Goal: Information Seeking & Learning: Find specific fact

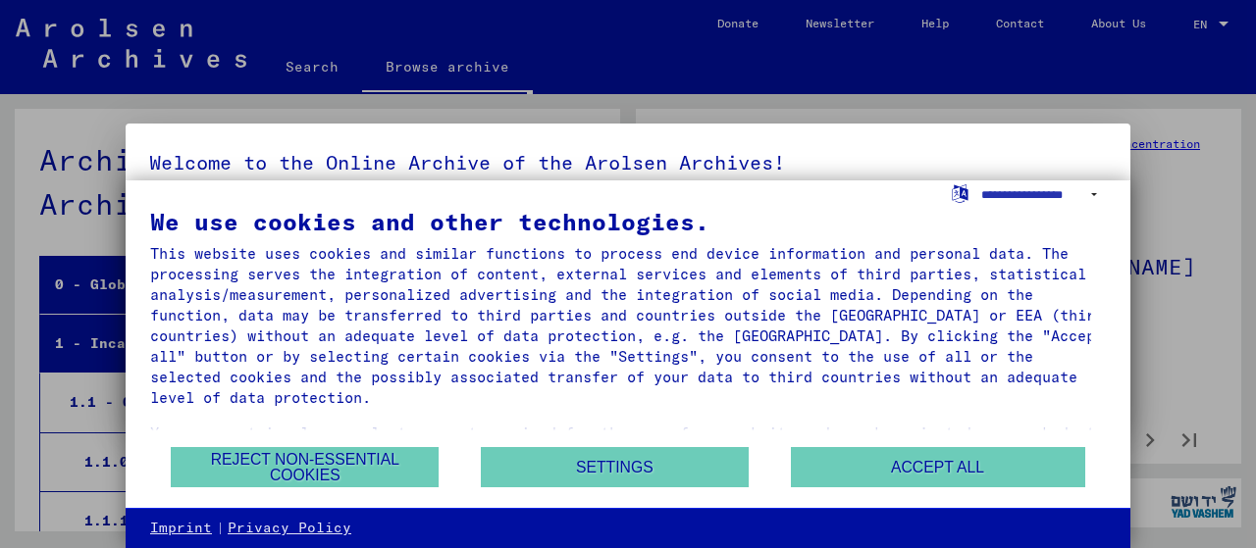
scroll to position [1533, 0]
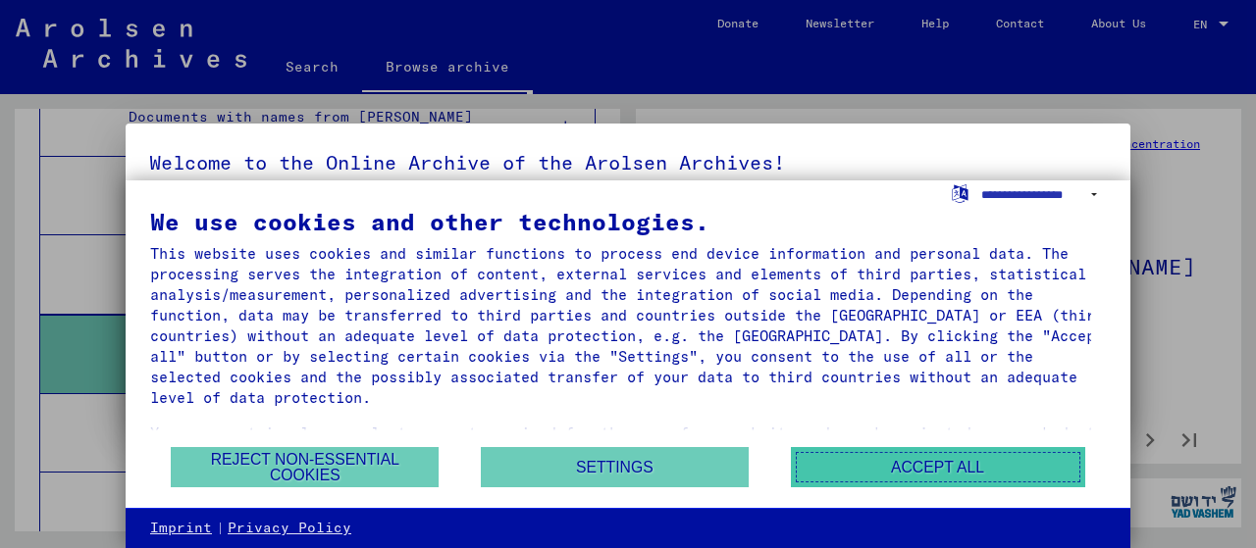
click at [867, 460] on button "Accept all" at bounding box center [938, 467] width 294 height 40
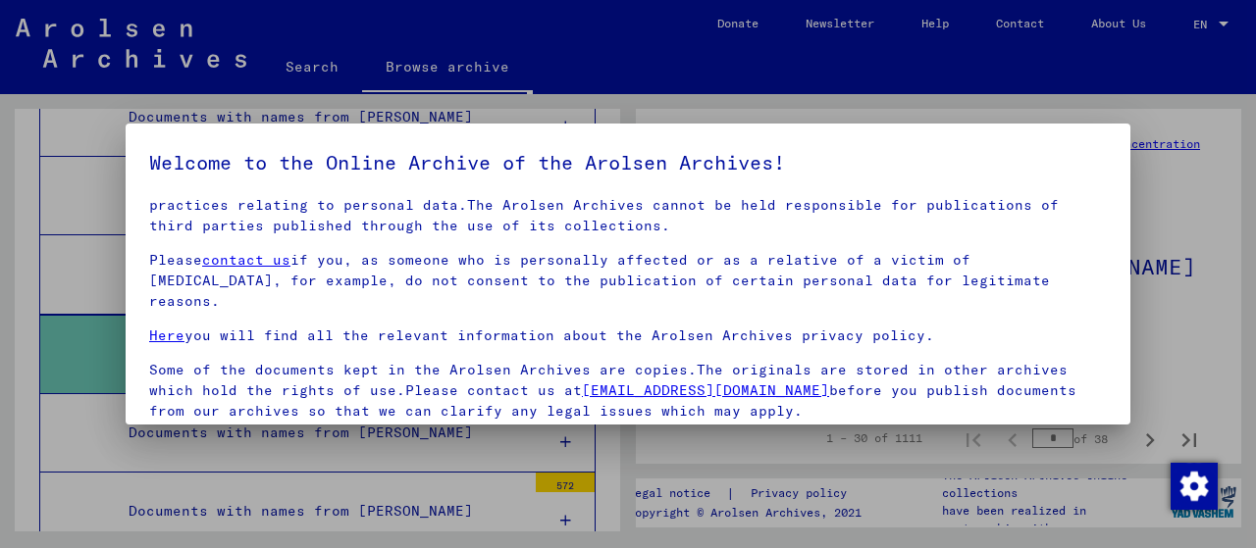
scroll to position [153, 0]
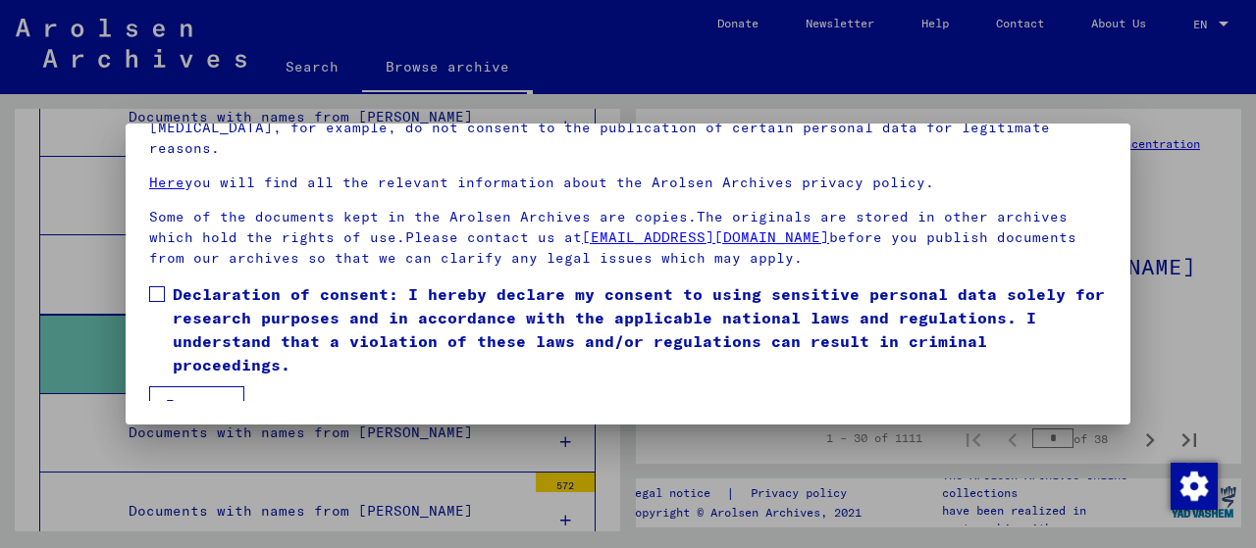
drag, startPoint x: 196, startPoint y: 393, endPoint x: 158, endPoint y: 307, distance: 94.4
click at [158, 307] on mat-dialog-content "Our terms of use were established by the international commission, which is the…" at bounding box center [628, 223] width 1005 height 356
click at [163, 286] on span at bounding box center [157, 294] width 16 height 16
click at [200, 387] on button "I agree" at bounding box center [196, 405] width 95 height 37
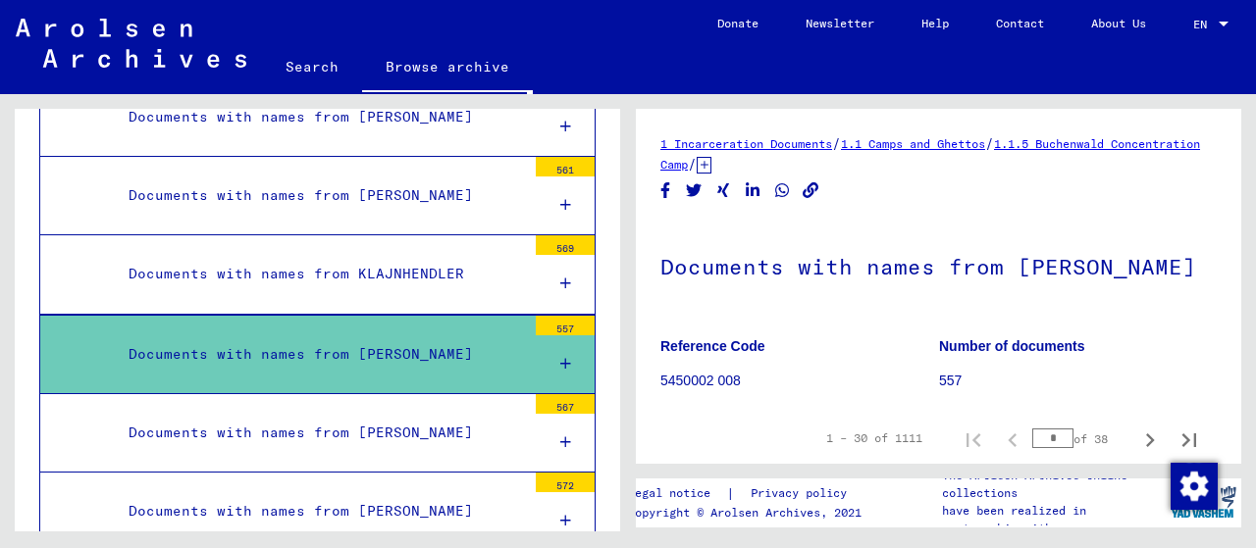
click at [560, 357] on icon at bounding box center [565, 364] width 11 height 14
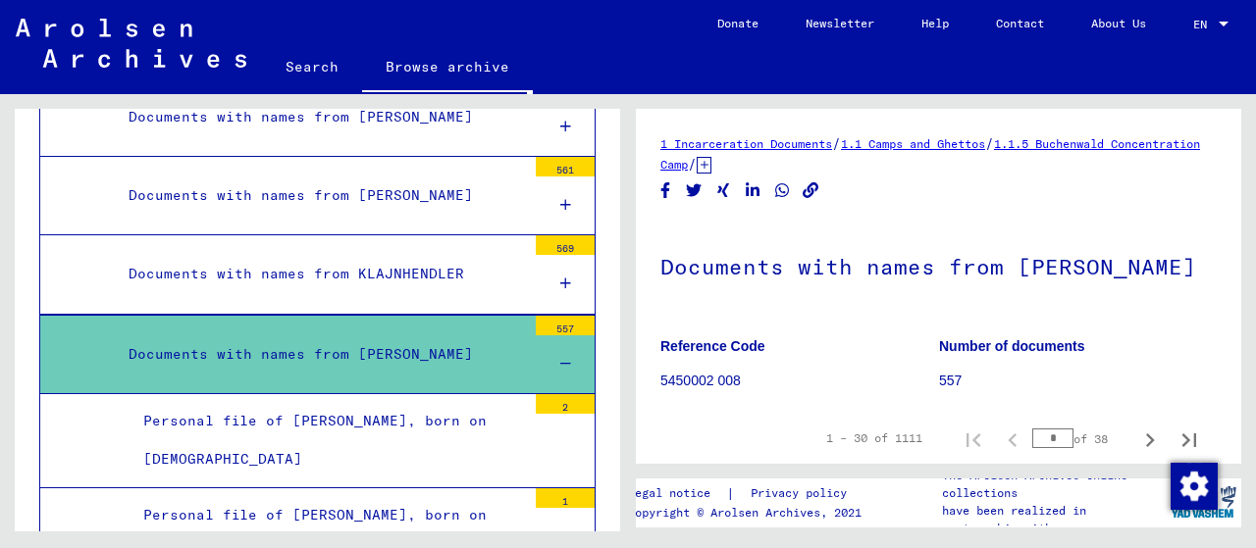
scroll to position [1632, 0]
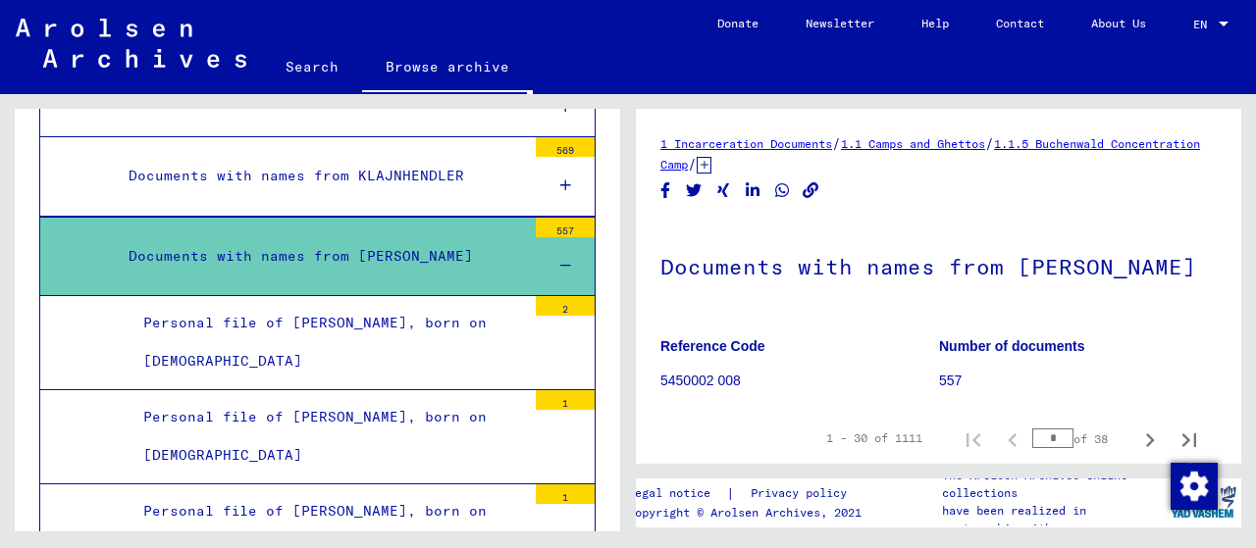
click at [305, 217] on mat-tree-node "Documents with names from [PERSON_NAME] 557" at bounding box center [317, 256] width 556 height 79
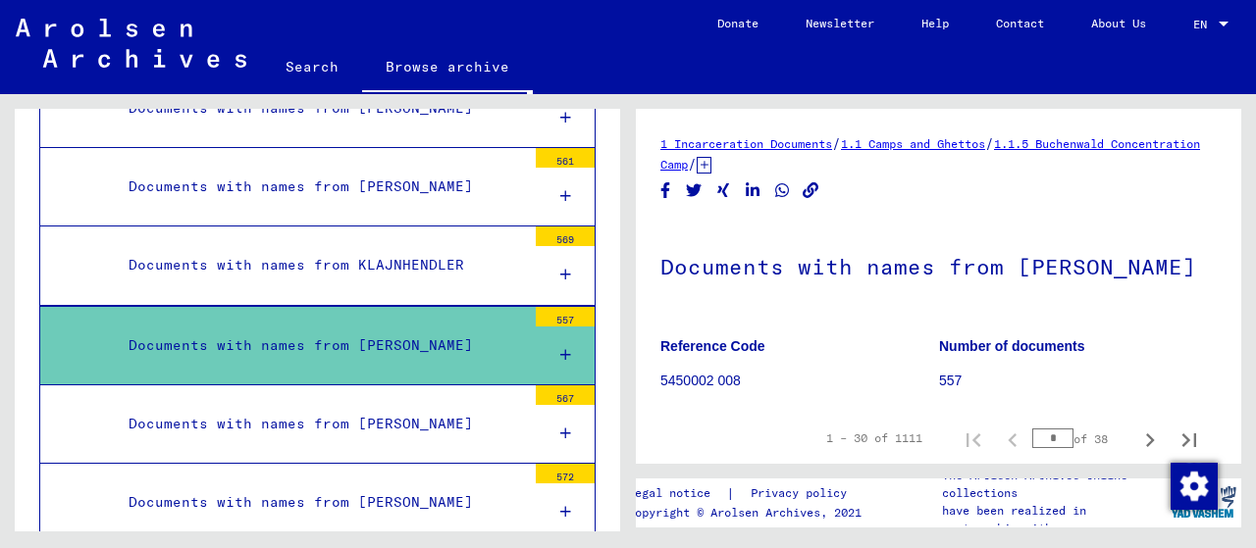
scroll to position [1533, 0]
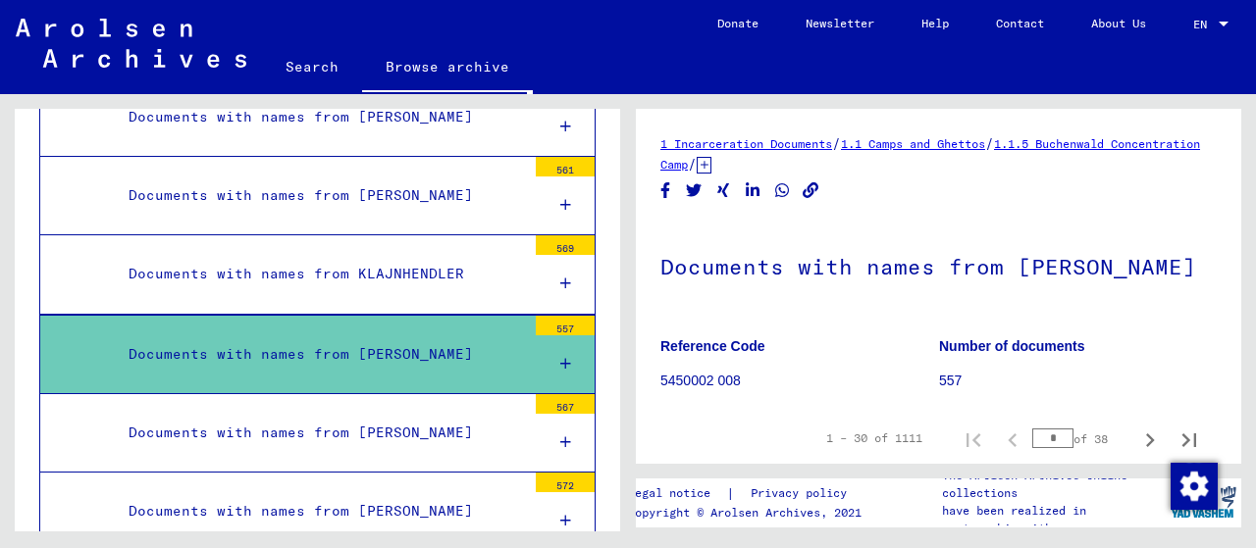
click at [560, 357] on icon at bounding box center [565, 364] width 11 height 14
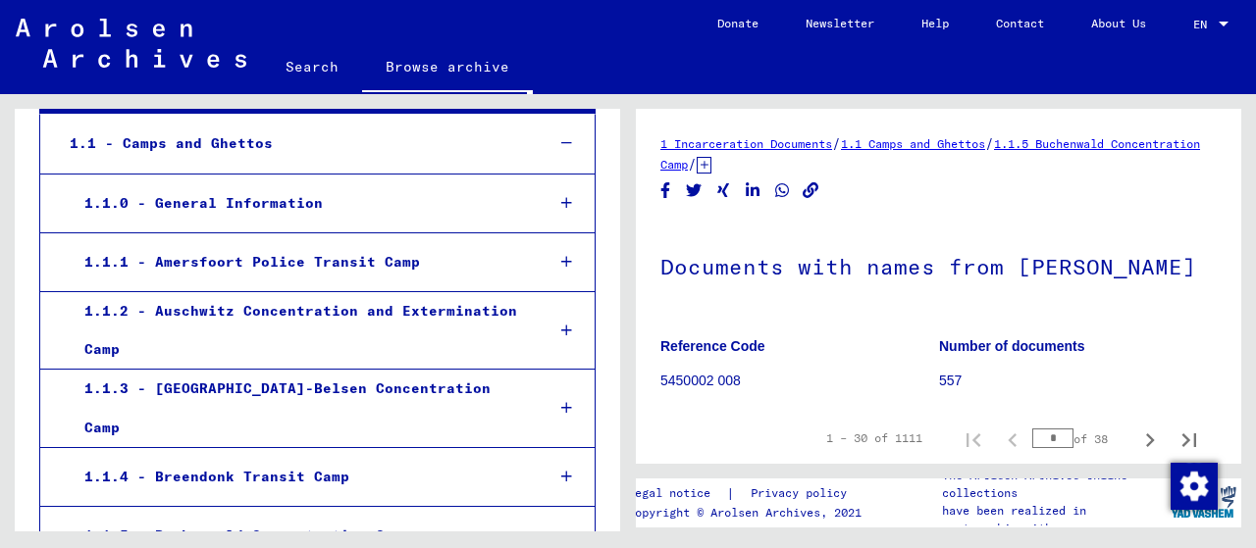
scroll to position [258, 0]
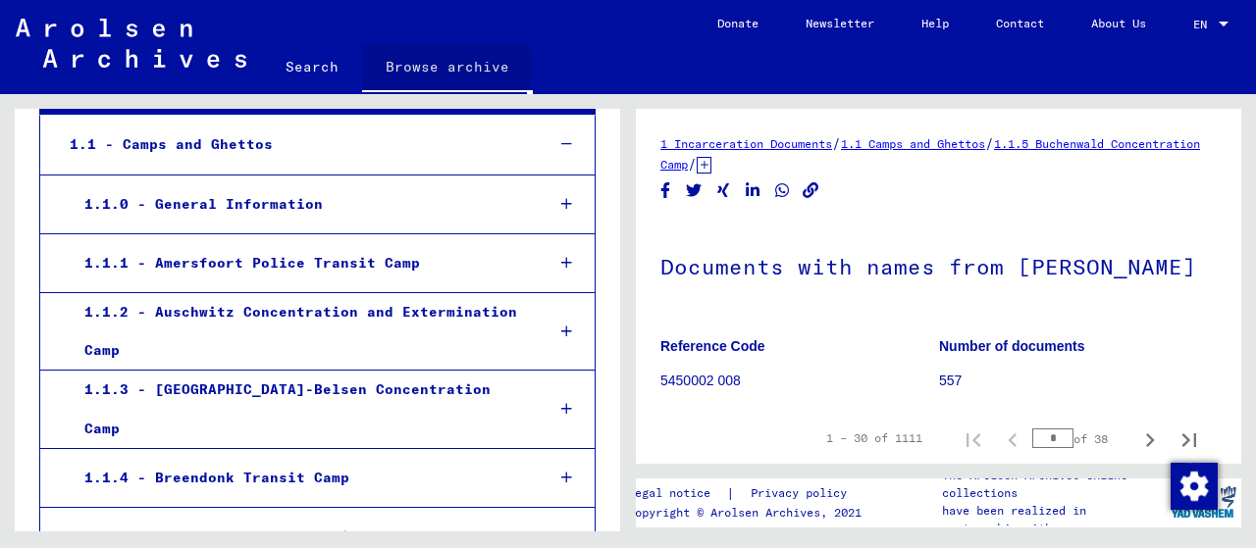
click at [434, 66] on link "Browse archive" at bounding box center [447, 68] width 171 height 51
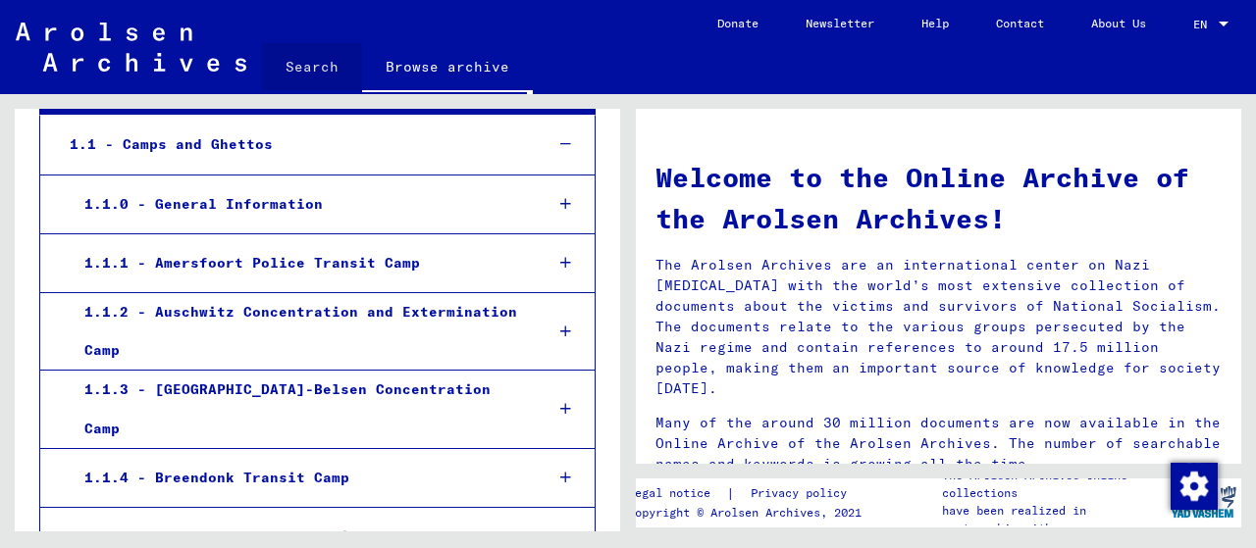
click at [321, 70] on link "Search" at bounding box center [312, 66] width 100 height 47
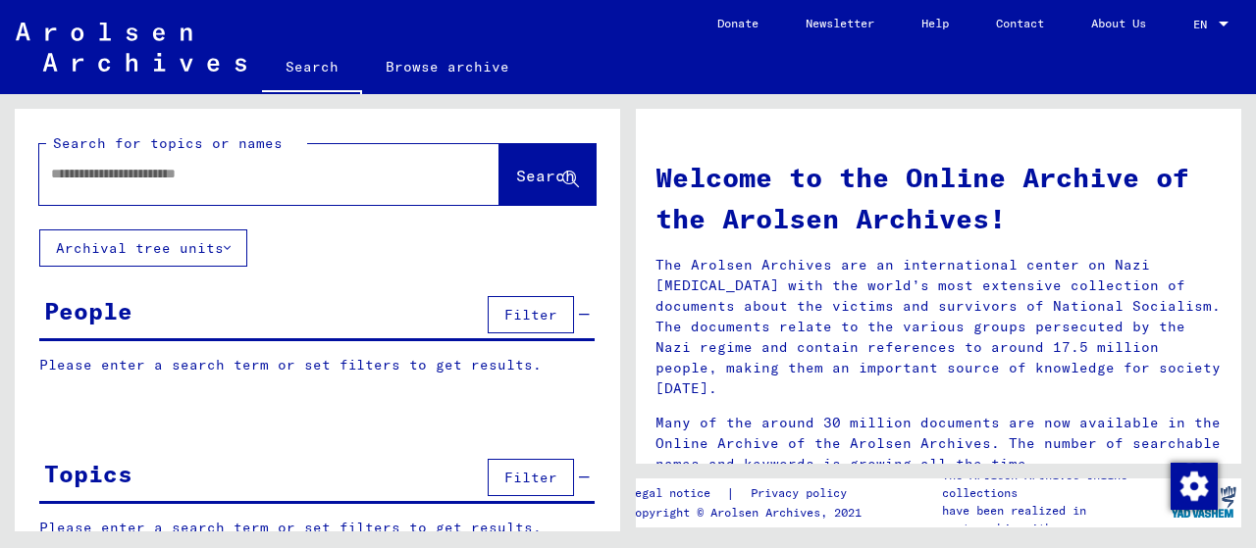
click at [275, 179] on input "text" at bounding box center [245, 174] width 389 height 21
type input "**********"
click at [516, 179] on span "Search" at bounding box center [545, 176] width 59 height 20
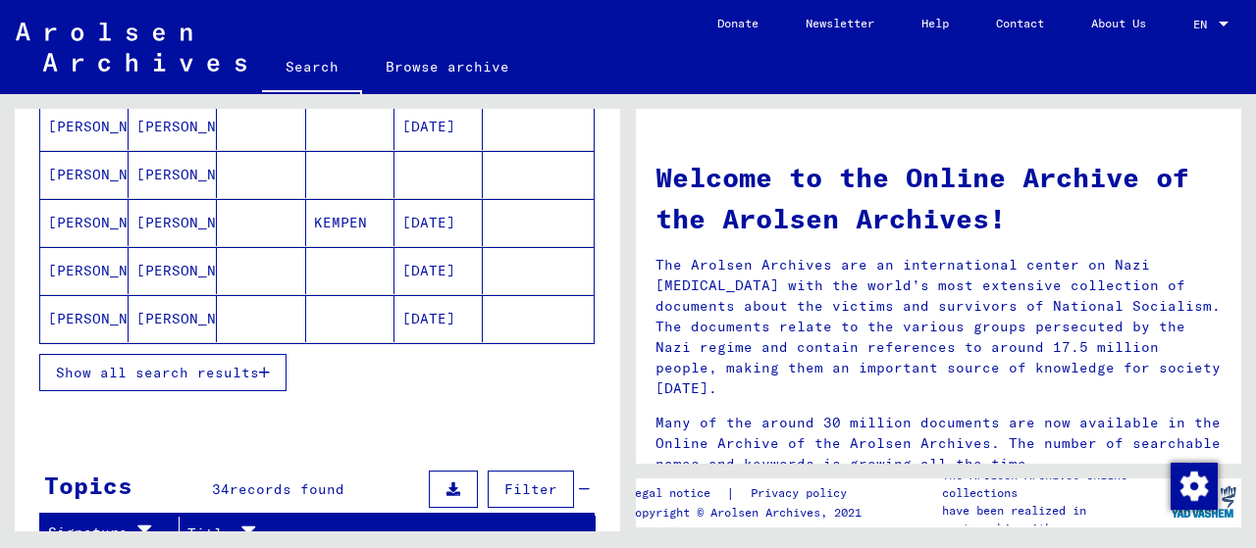
scroll to position [491, 0]
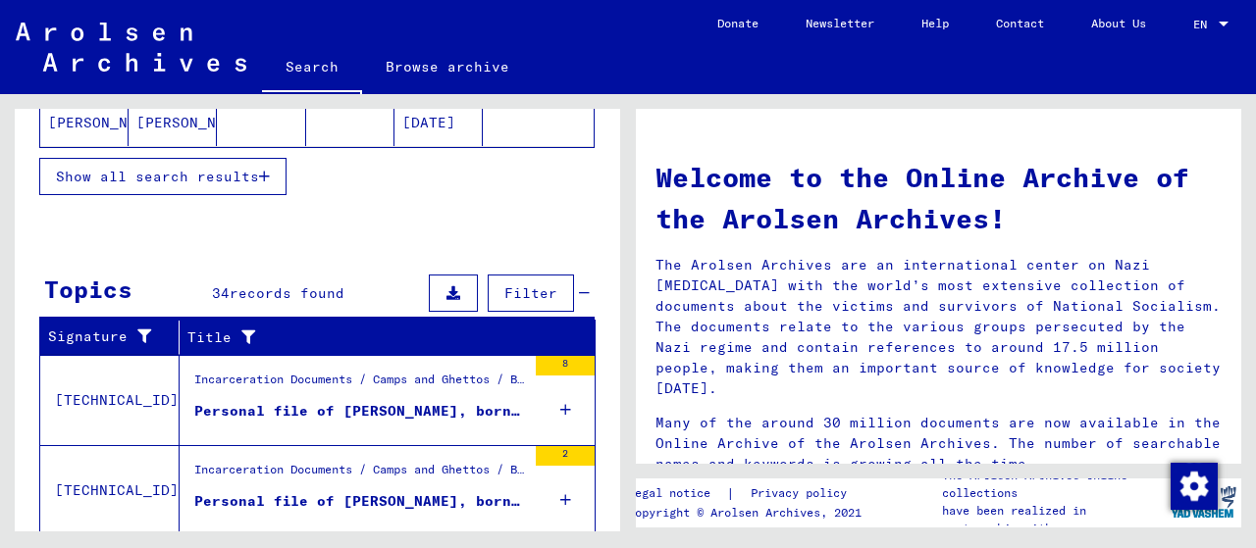
click at [213, 401] on div "Personal file of [PERSON_NAME], born on [DEMOGRAPHIC_DATA]" at bounding box center [360, 411] width 332 height 21
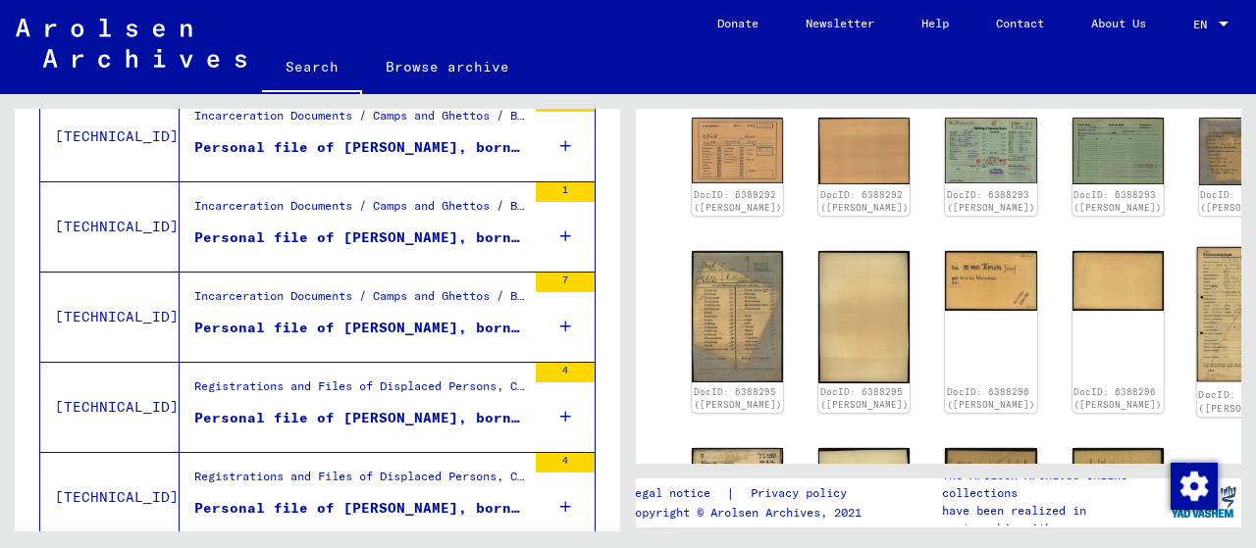
scroll to position [294, 0]
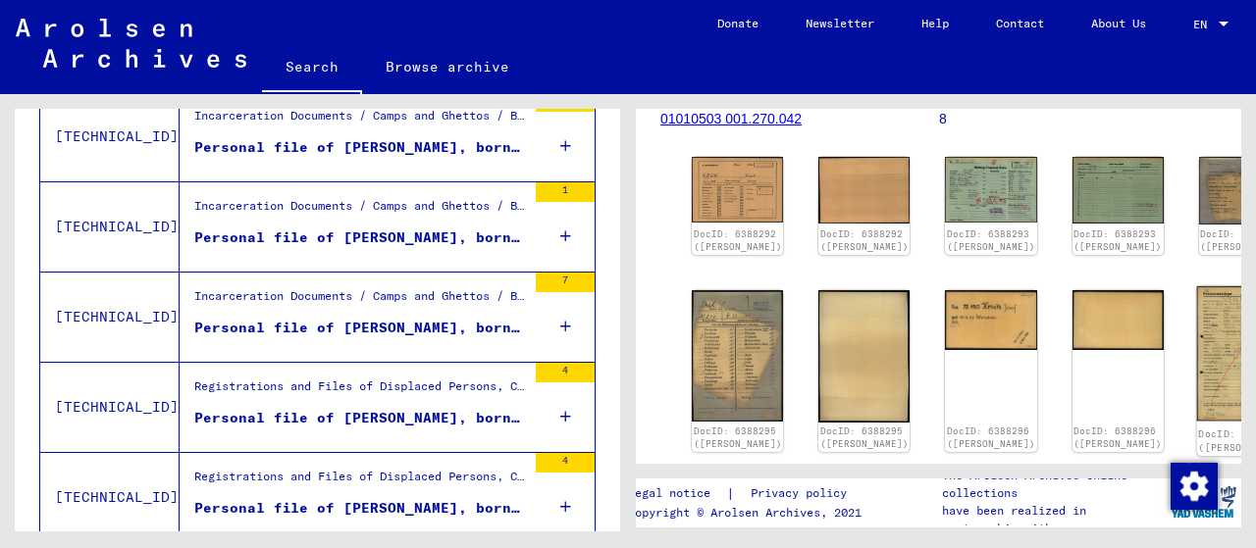
click at [1196, 337] on img at bounding box center [1244, 353] width 96 height 135
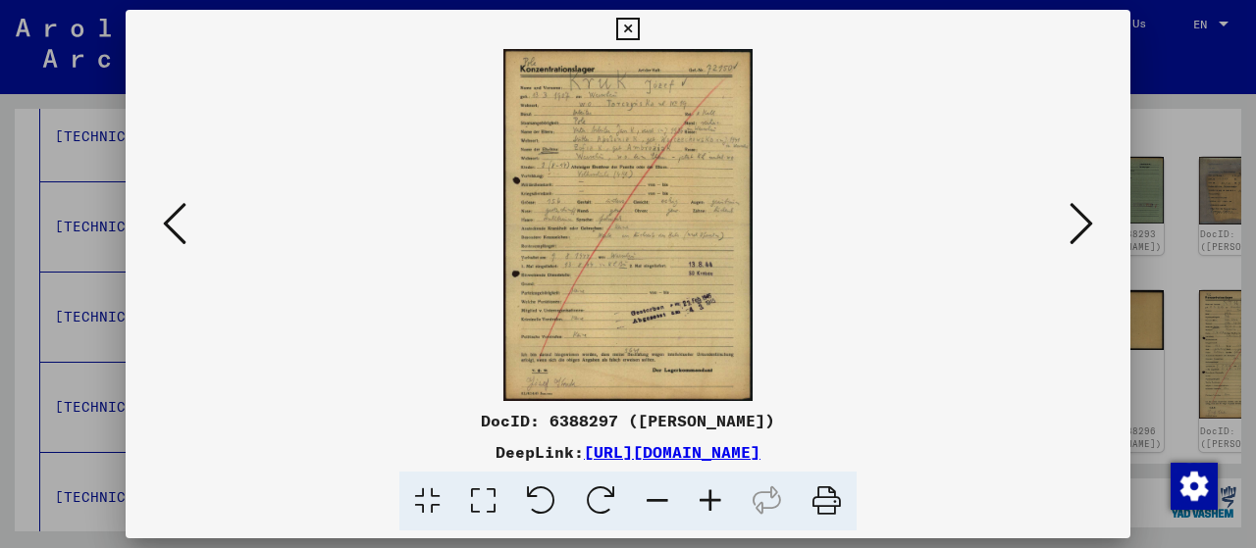
click at [1091, 221] on icon at bounding box center [1081, 223] width 24 height 47
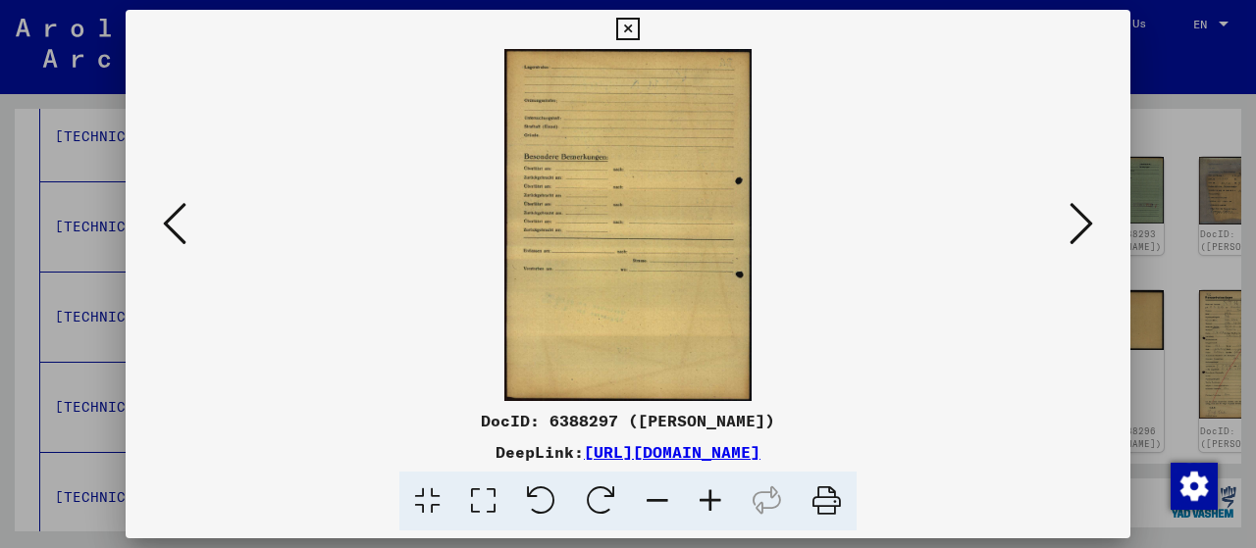
click at [172, 233] on icon at bounding box center [175, 223] width 24 height 47
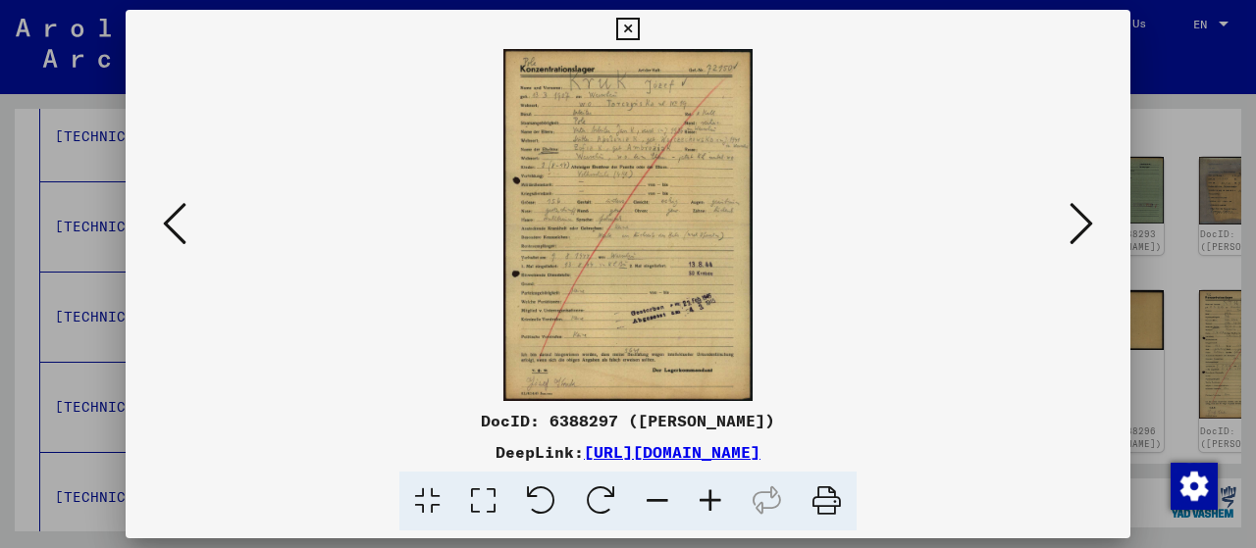
click at [172, 233] on icon at bounding box center [175, 223] width 24 height 47
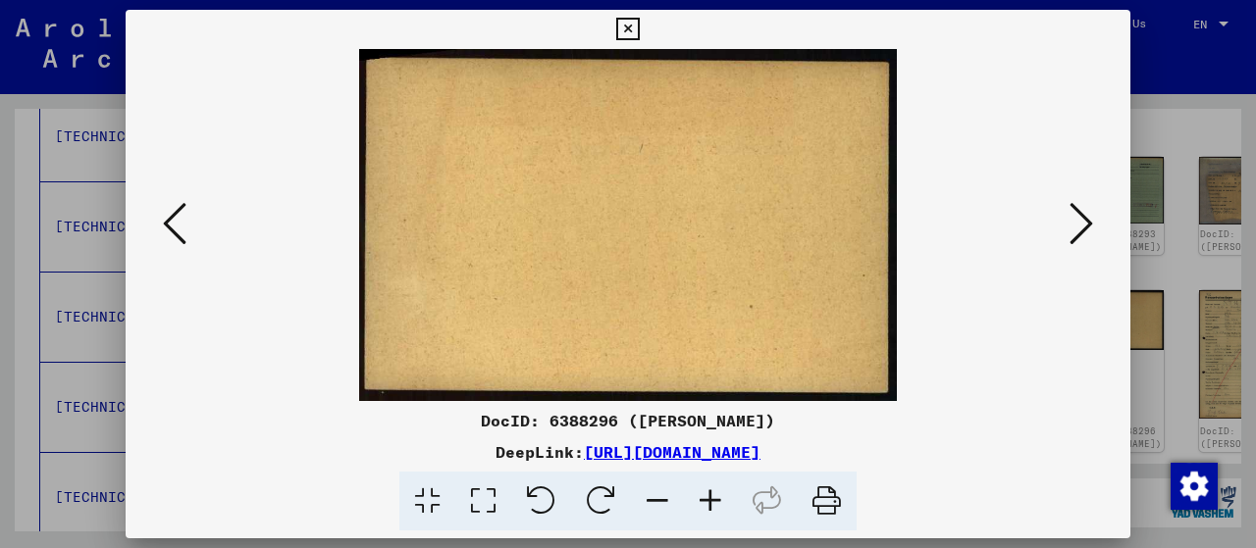
click at [172, 233] on icon at bounding box center [175, 223] width 24 height 47
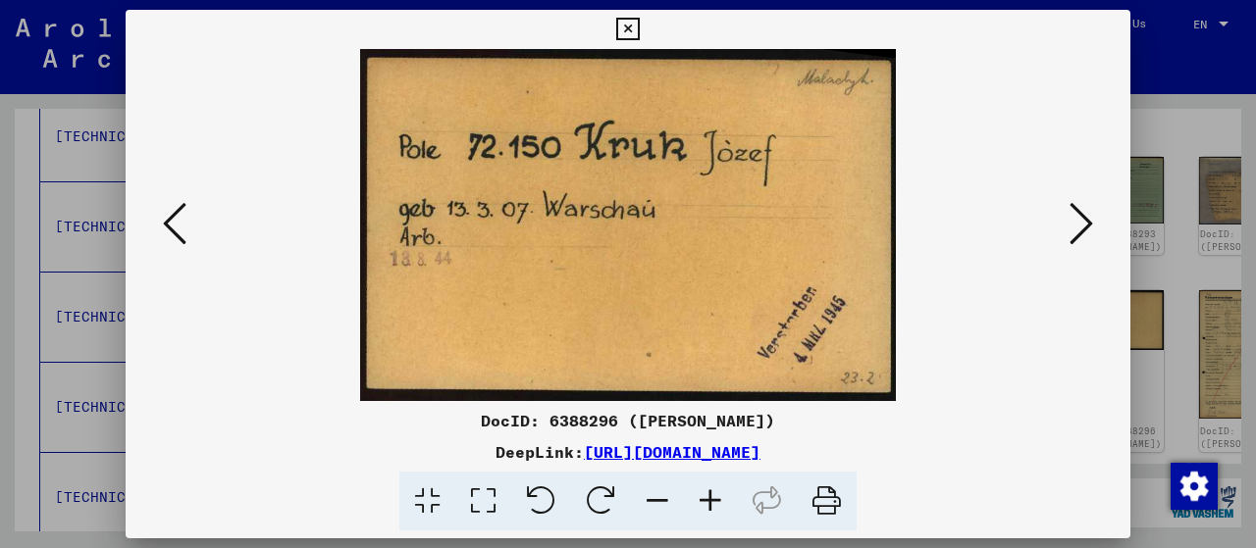
click at [172, 233] on icon at bounding box center [175, 223] width 24 height 47
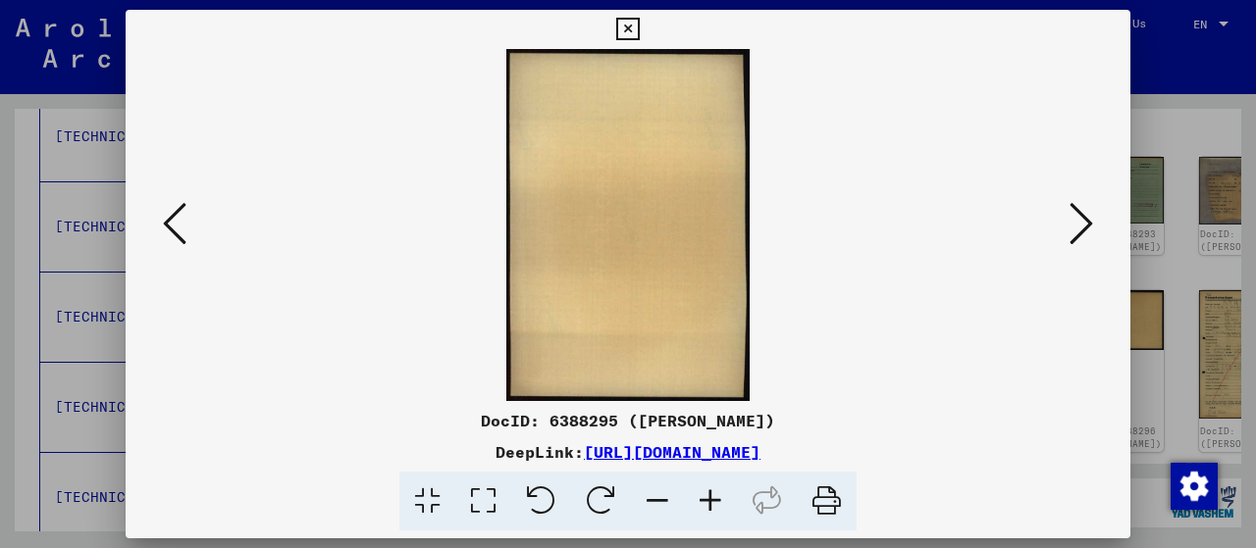
click at [172, 233] on icon at bounding box center [175, 223] width 24 height 47
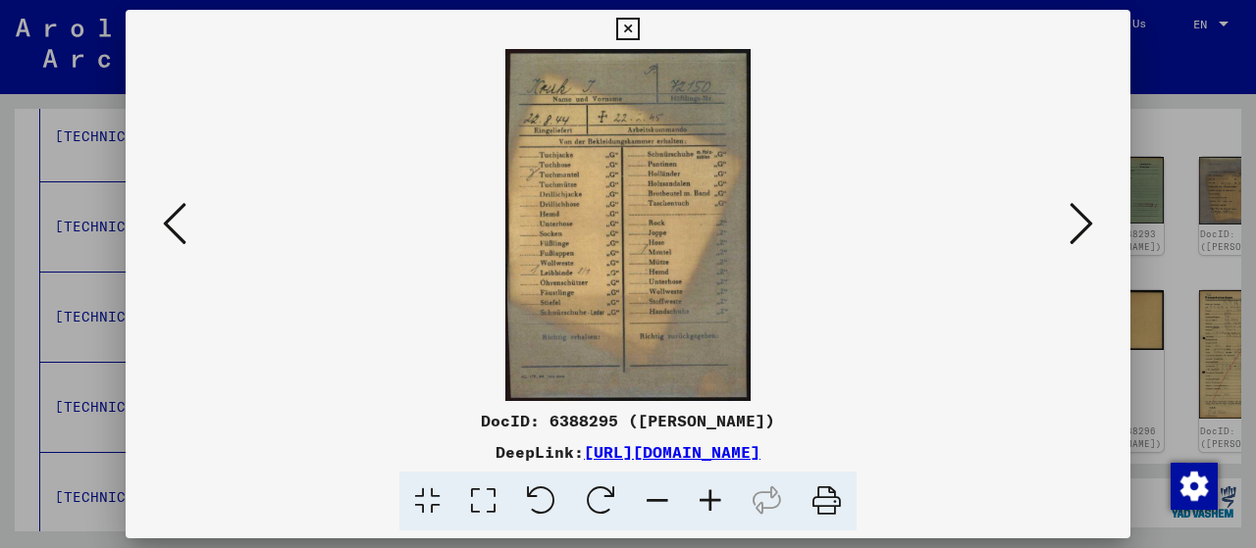
click at [172, 233] on icon at bounding box center [175, 223] width 24 height 47
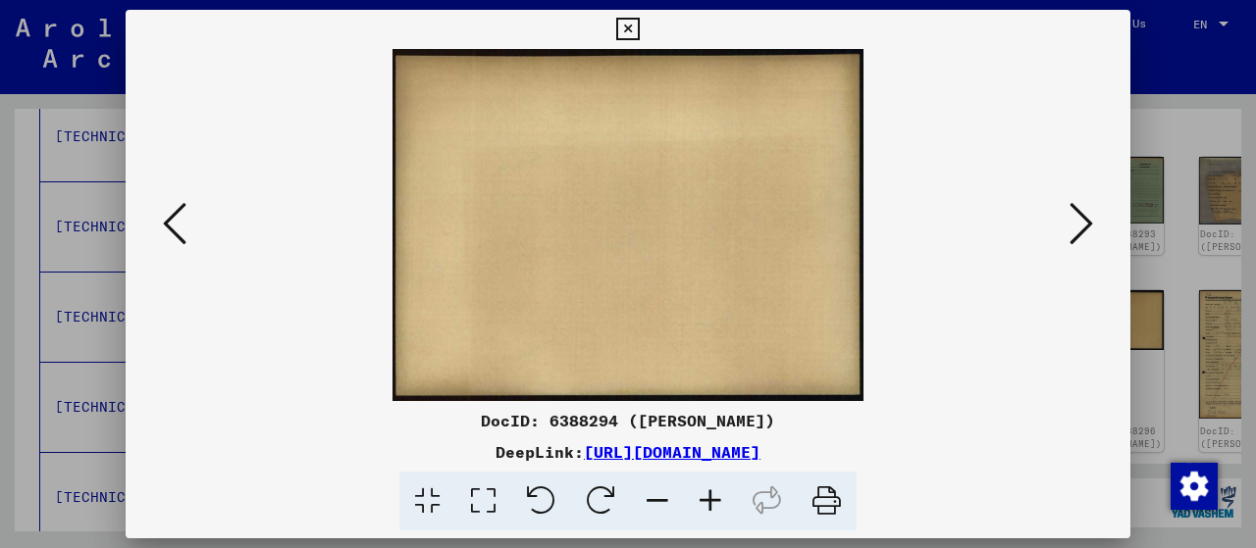
click at [172, 233] on icon at bounding box center [175, 223] width 24 height 47
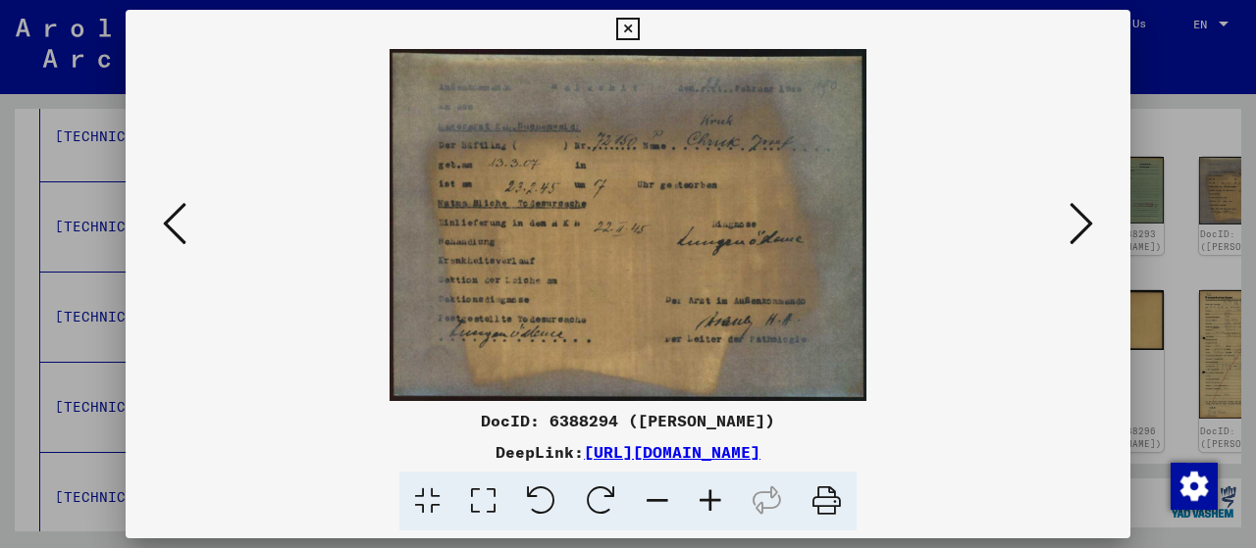
click at [172, 233] on icon at bounding box center [175, 223] width 24 height 47
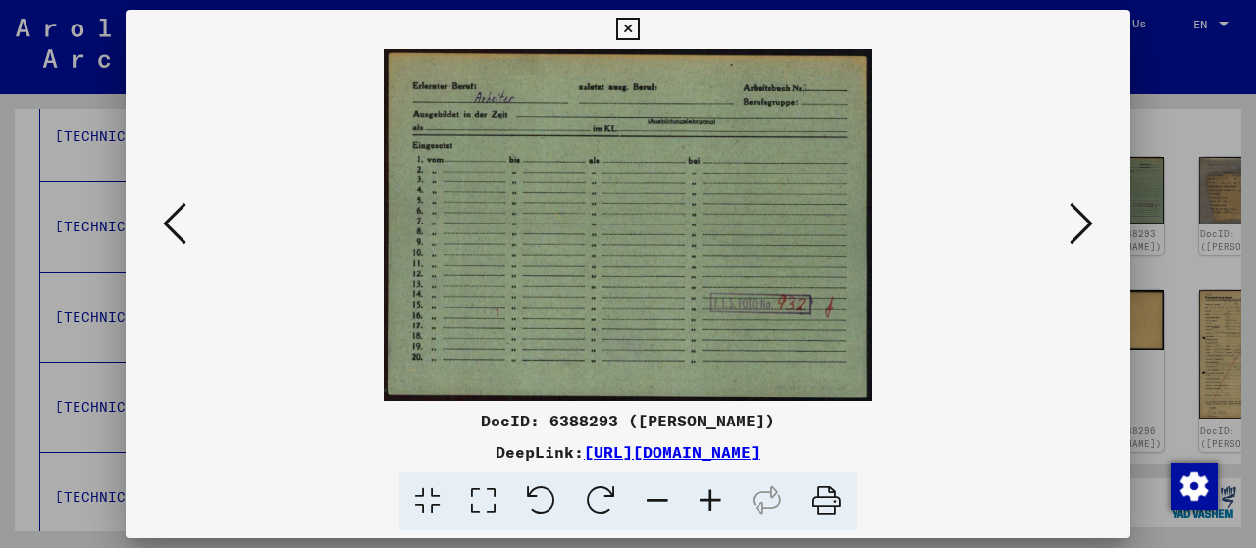
click at [172, 233] on icon at bounding box center [175, 223] width 24 height 47
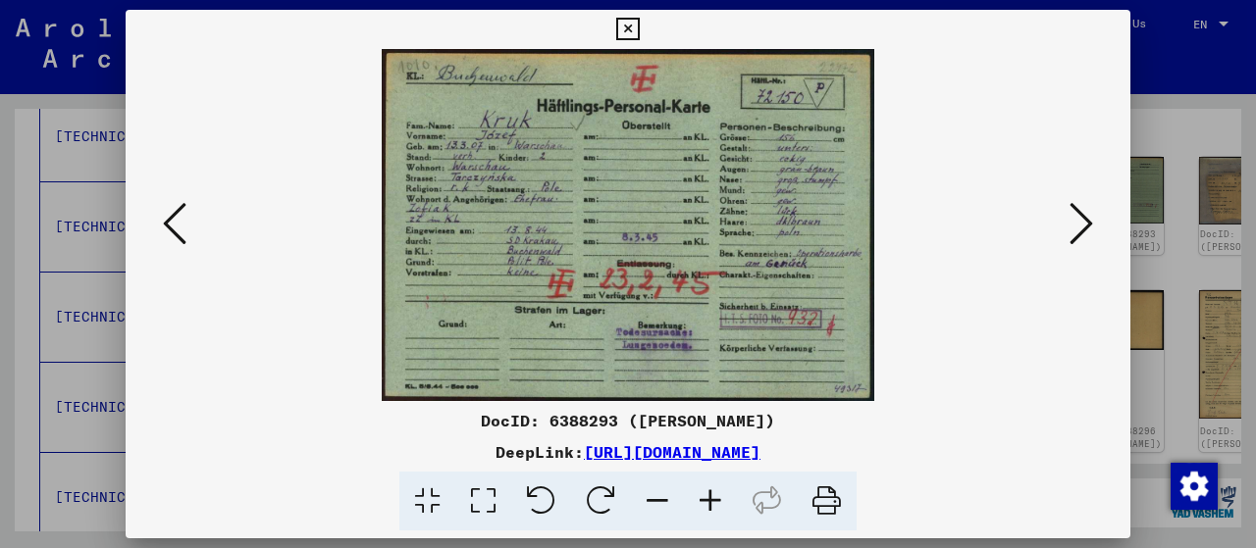
click at [172, 233] on icon at bounding box center [175, 223] width 24 height 47
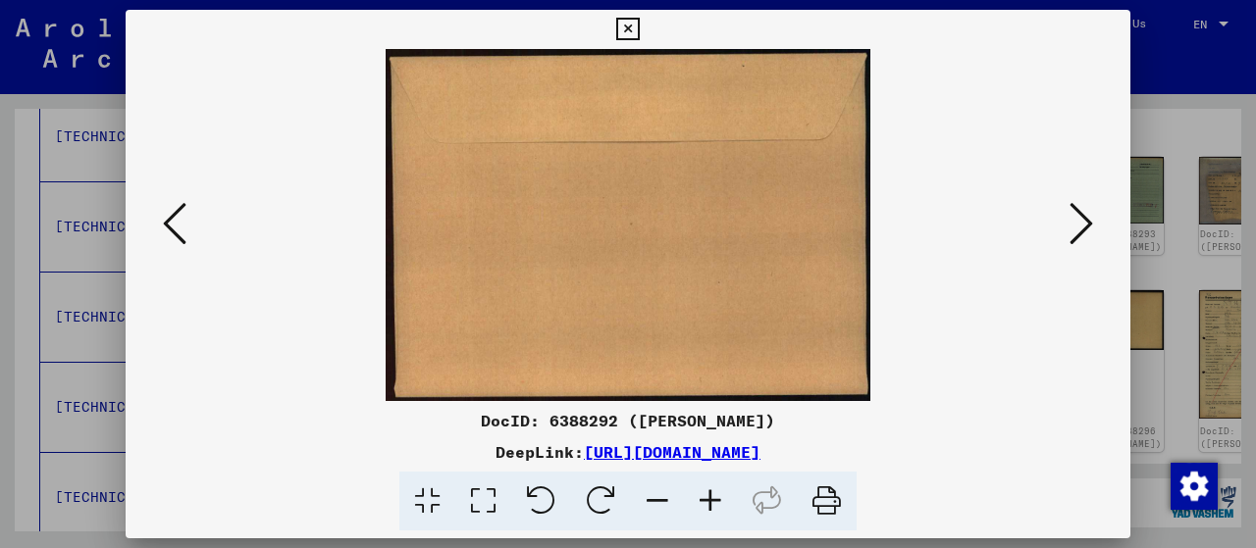
click at [172, 233] on icon at bounding box center [175, 223] width 24 height 47
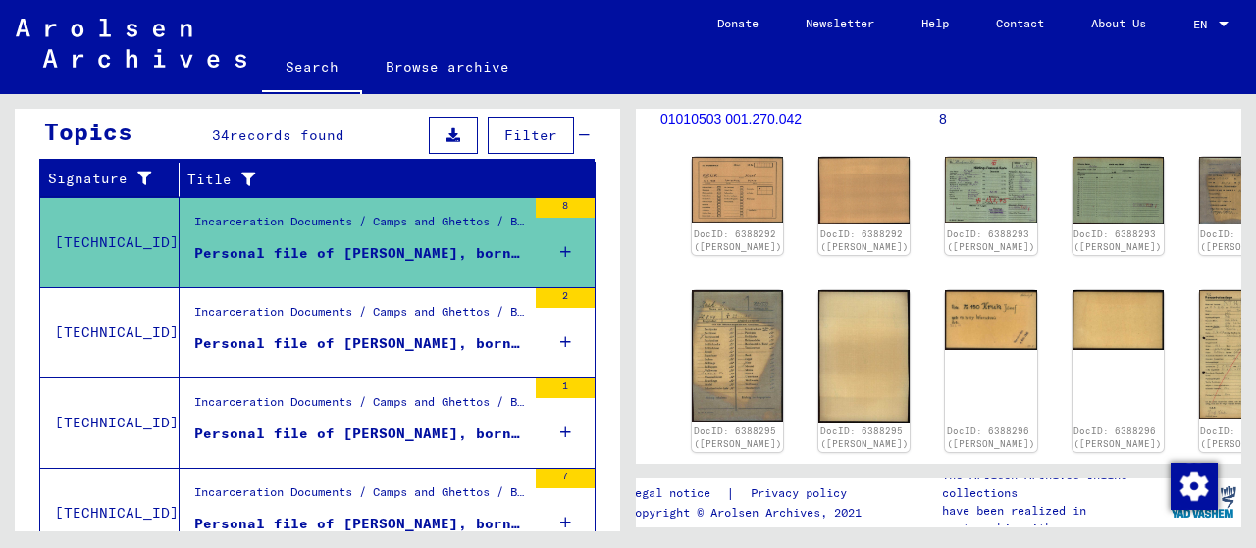
click at [285, 312] on div "Incarceration Documents / Camps and Ghettos / Buchenwald Concentration Camp / I…" at bounding box center [360, 316] width 332 height 27
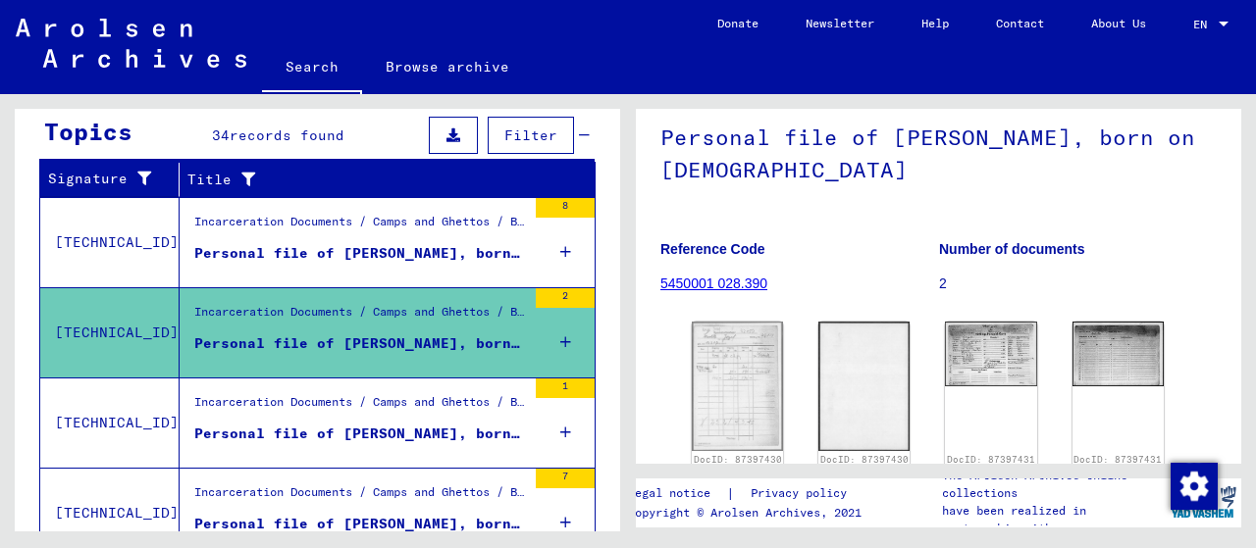
scroll to position [294, 0]
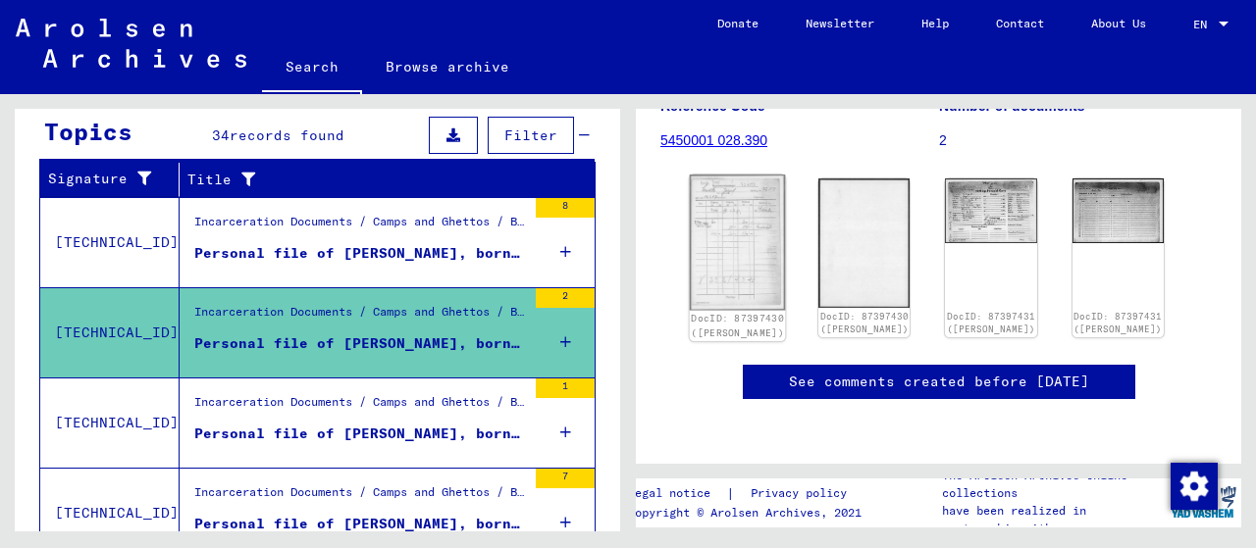
click at [752, 228] on img at bounding box center [738, 242] width 96 height 135
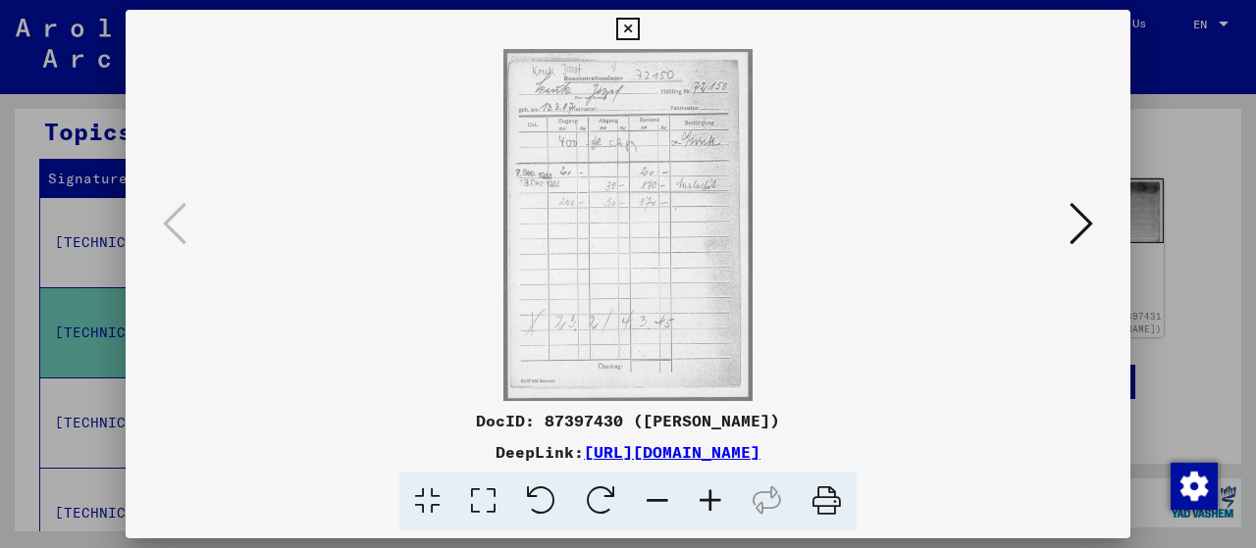
click at [1082, 227] on icon at bounding box center [1081, 223] width 24 height 47
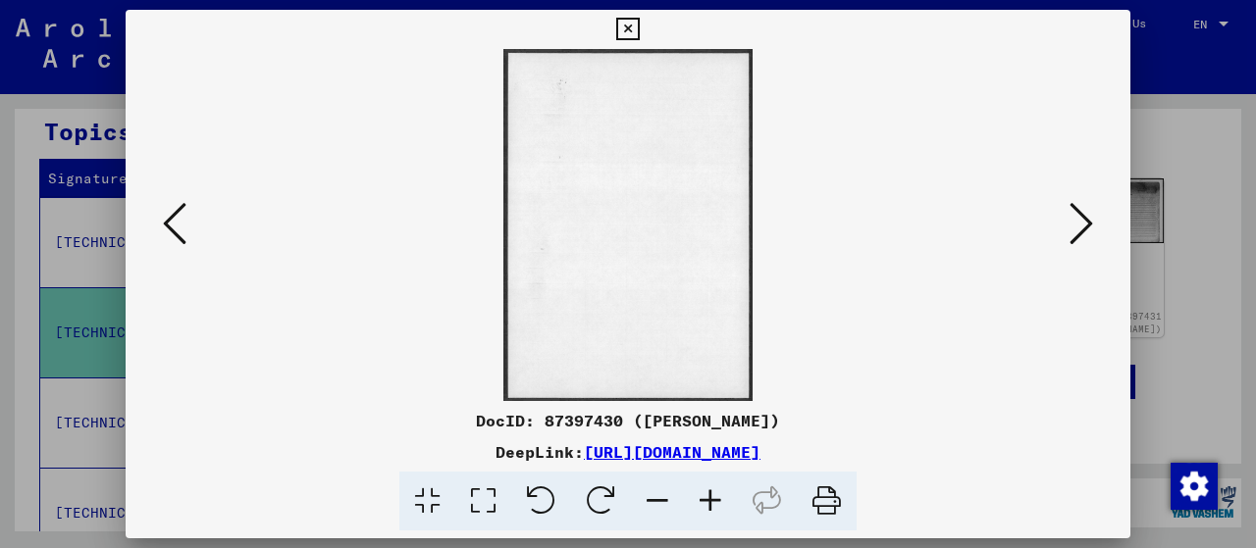
click at [1082, 227] on icon at bounding box center [1081, 223] width 24 height 47
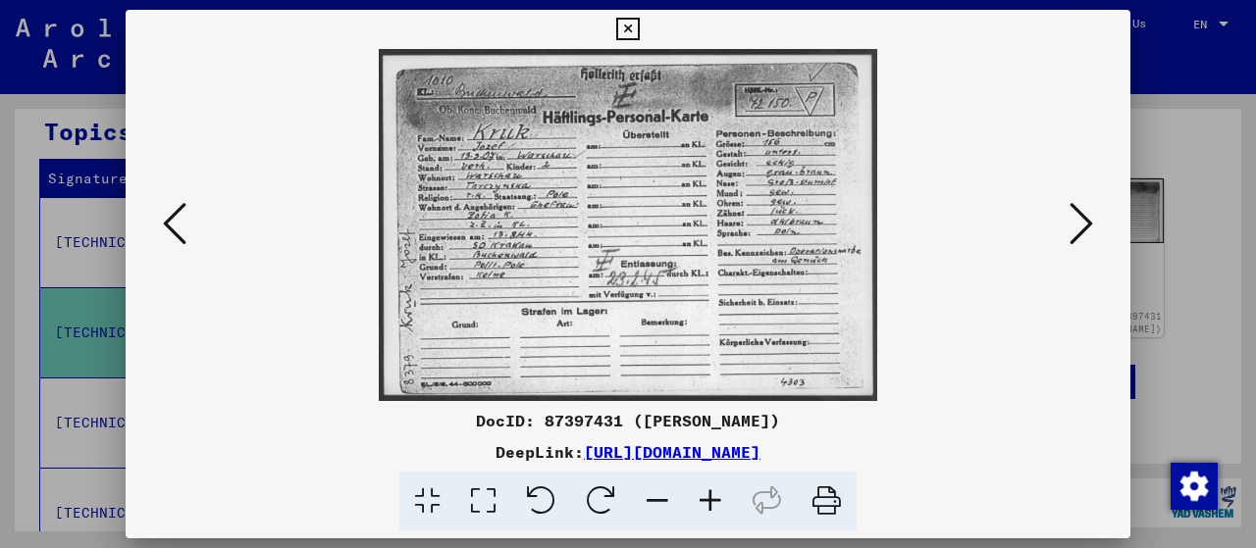
click at [1082, 227] on icon at bounding box center [1081, 223] width 24 height 47
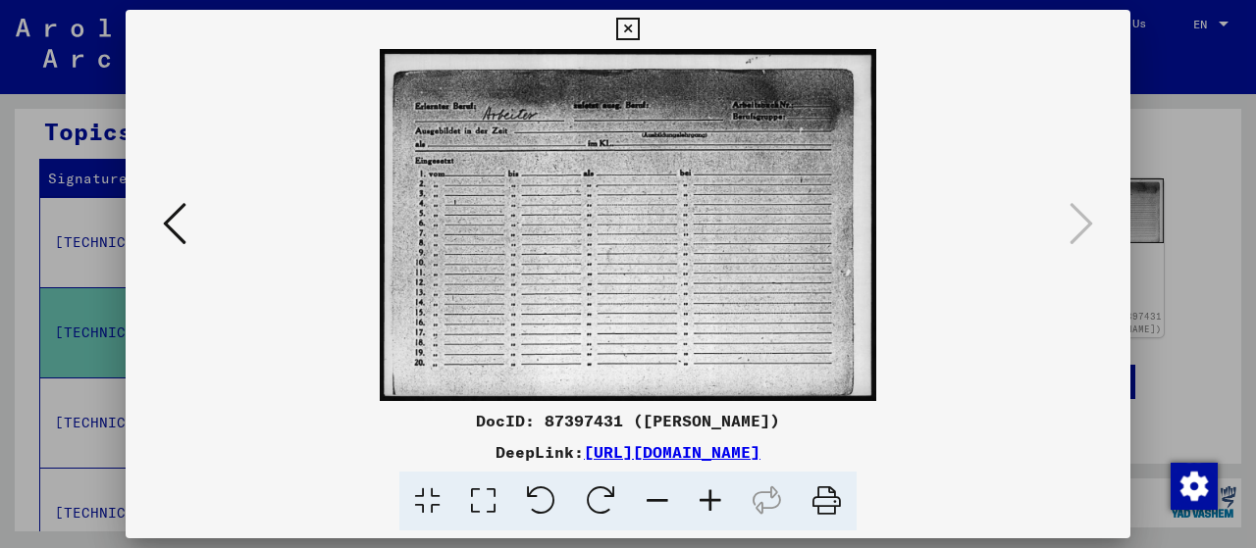
click at [622, 26] on icon at bounding box center [627, 30] width 23 height 24
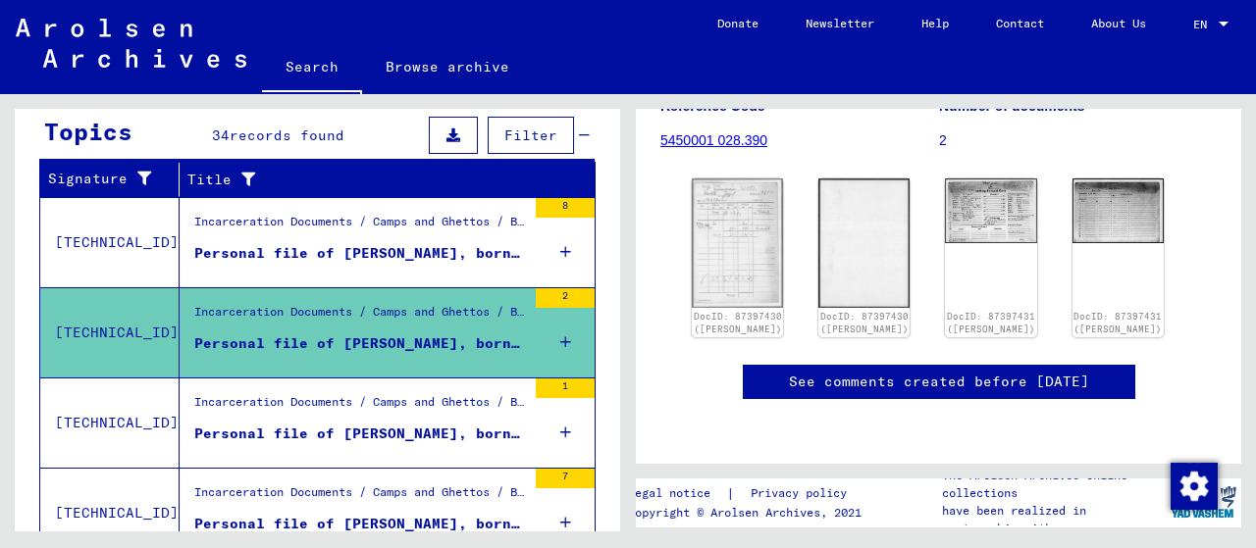
click at [245, 415] on div "Incarceration Documents / Camps and Ghettos / Buchenwald Concentration Camp / I…" at bounding box center [360, 406] width 332 height 27
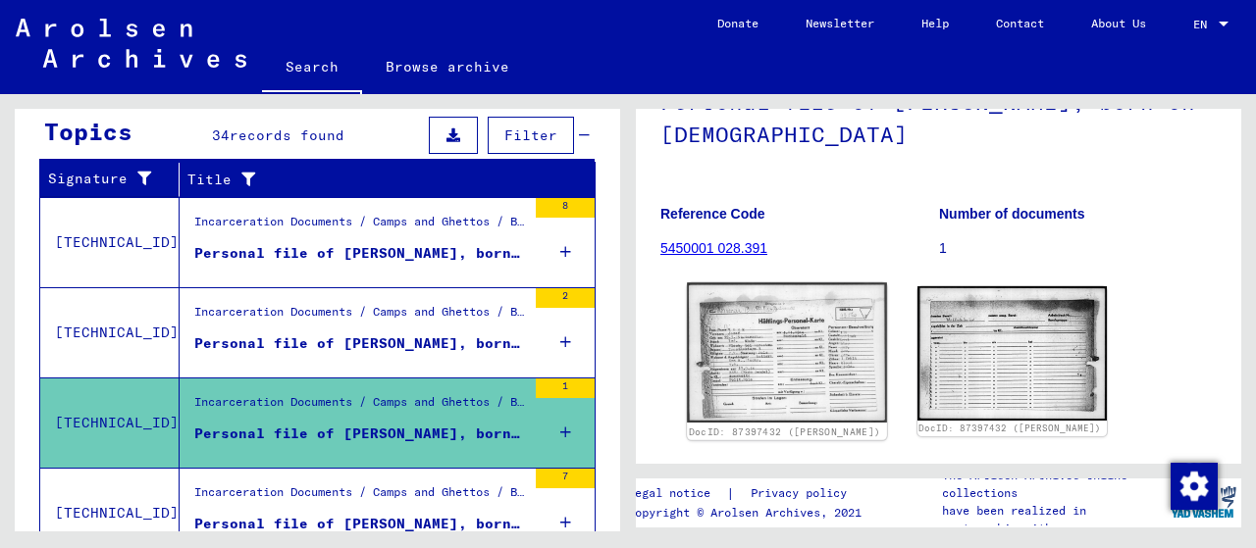
scroll to position [196, 0]
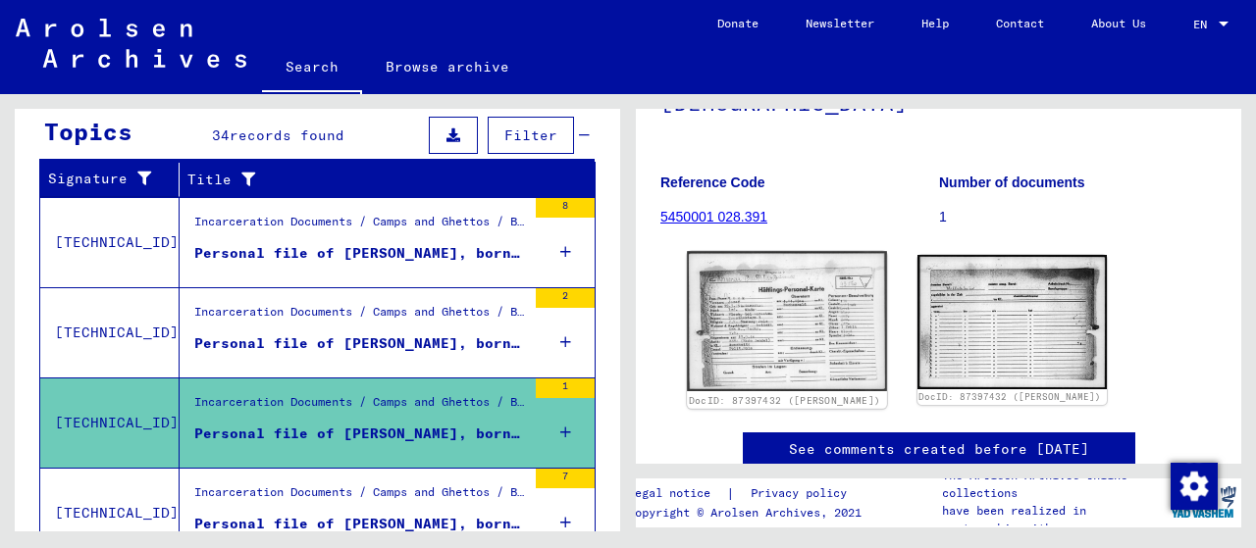
click at [766, 338] on img at bounding box center [786, 321] width 199 height 140
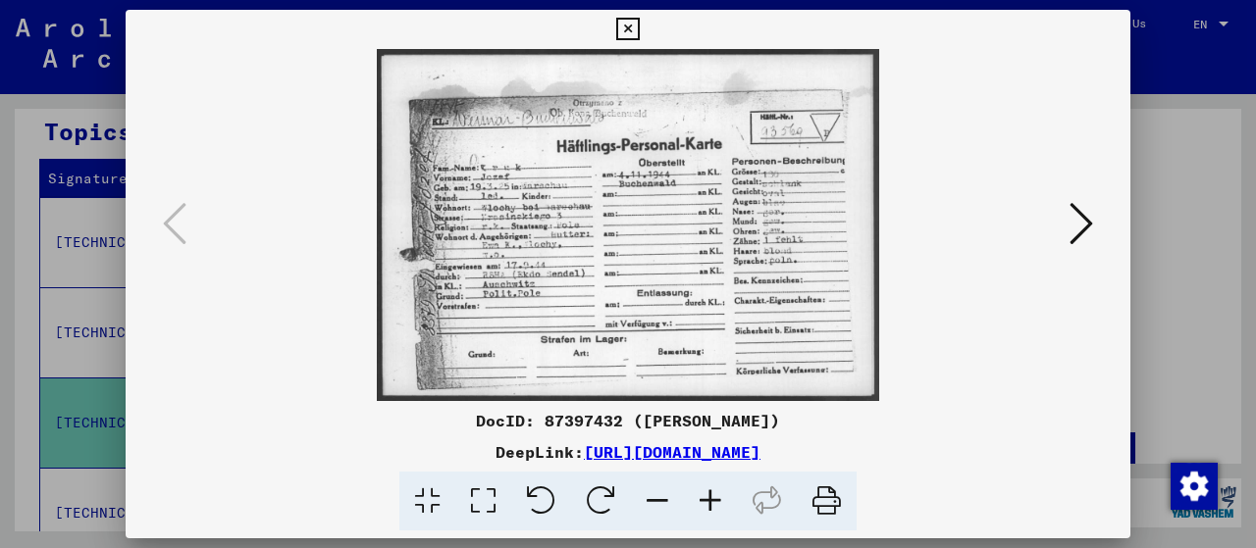
click at [1081, 216] on icon at bounding box center [1081, 223] width 24 height 47
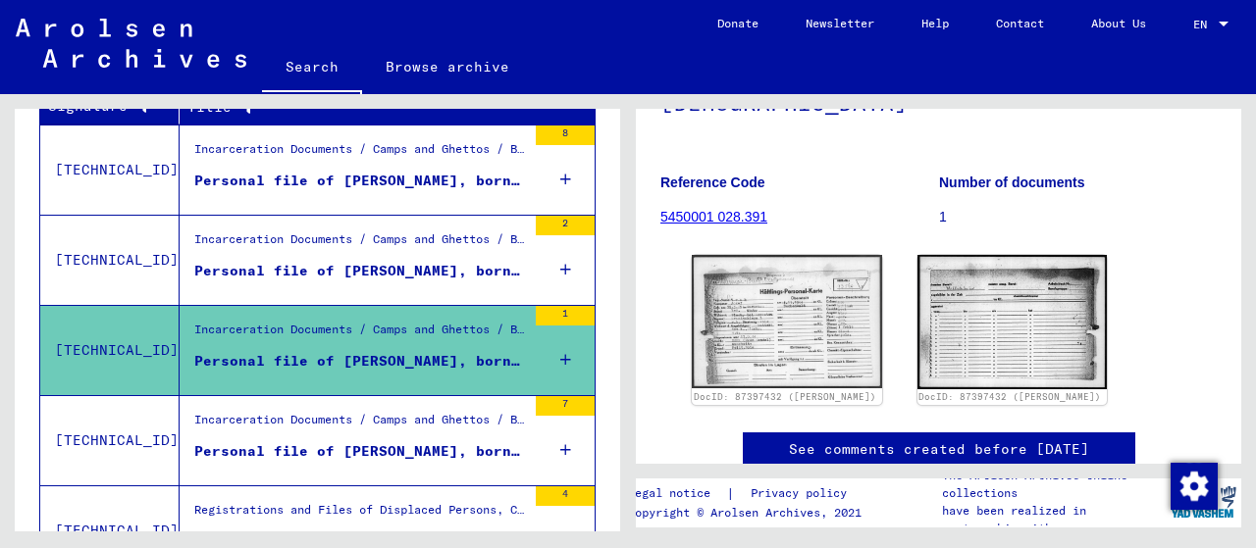
scroll to position [392, 0]
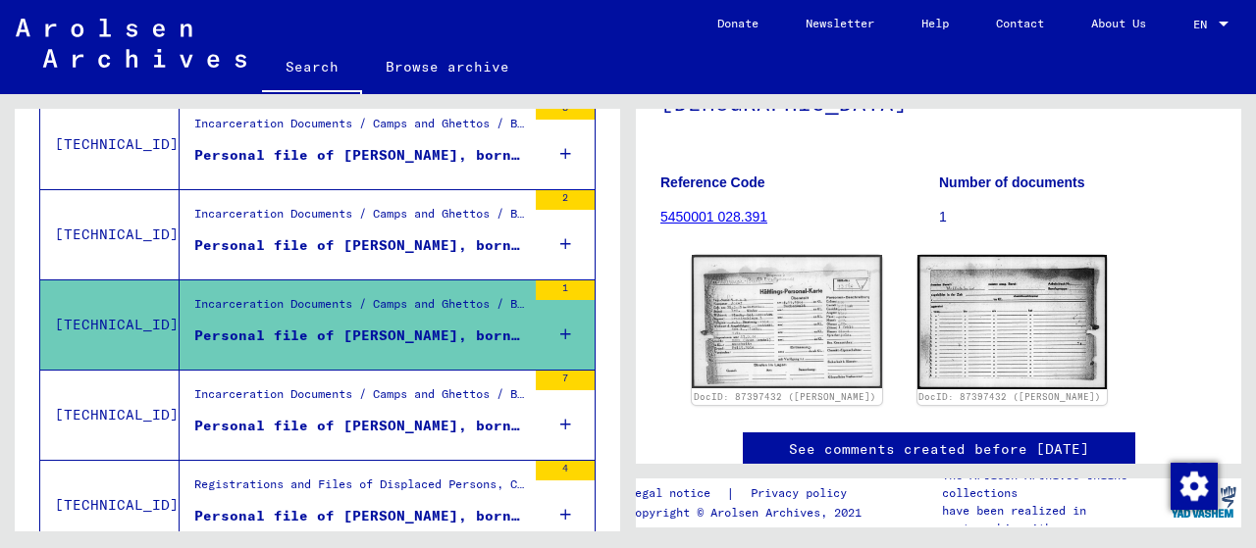
click at [334, 416] on div "Personal file of [PERSON_NAME], born on [DEMOGRAPHIC_DATA]" at bounding box center [360, 426] width 332 height 21
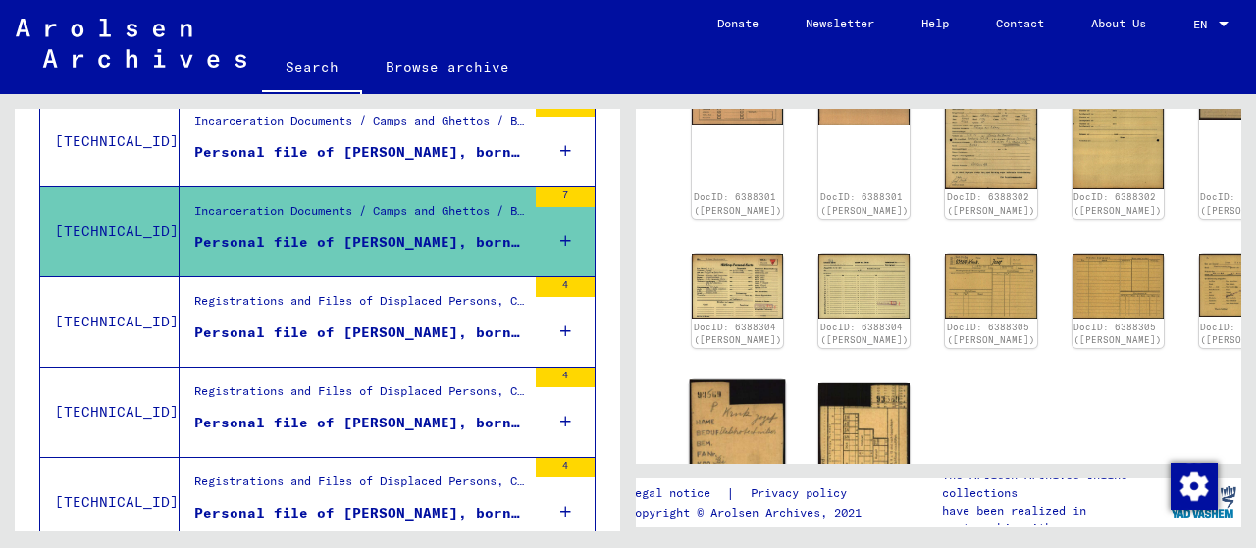
scroll to position [589, 0]
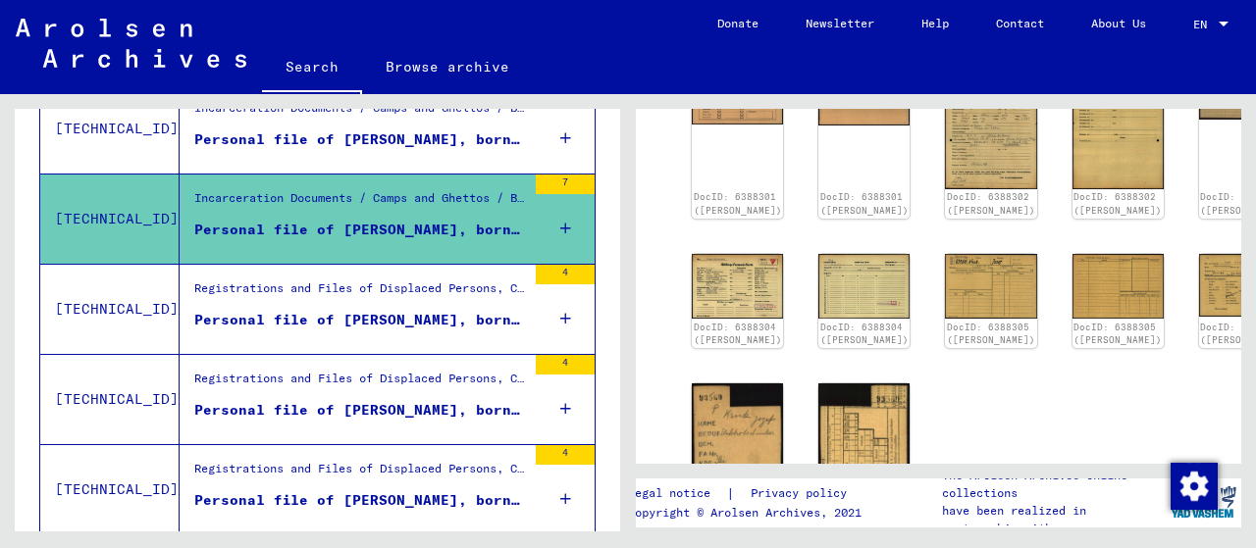
click at [771, 374] on div "DocID: 6388301 ([PERSON_NAME]) DocID: 6388301 ([PERSON_NAME]) DocID: 6388302 ([…" at bounding box center [938, 292] width 509 height 483
click at [816, 382] on img at bounding box center [864, 440] width 96 height 119
click at [1198, 323] on link "DocID: 6388306 ([PERSON_NAME])" at bounding box center [1244, 336] width 93 height 26
